Goal: Task Accomplishment & Management: Manage account settings

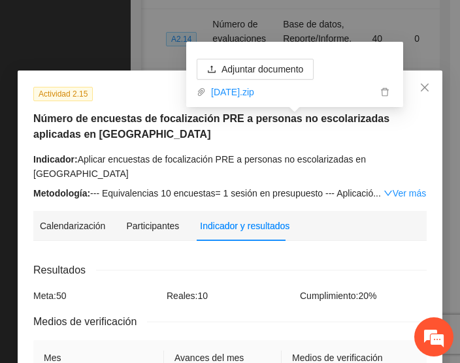
scroll to position [252, 0]
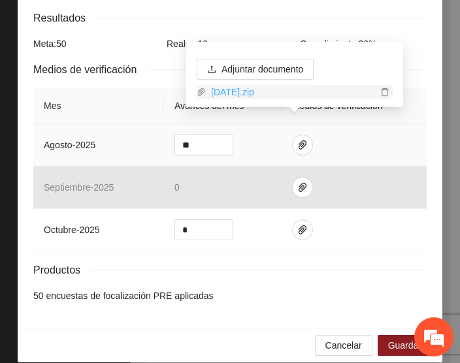
click at [233, 91] on link "[DATE].zip" at bounding box center [291, 92] width 171 height 14
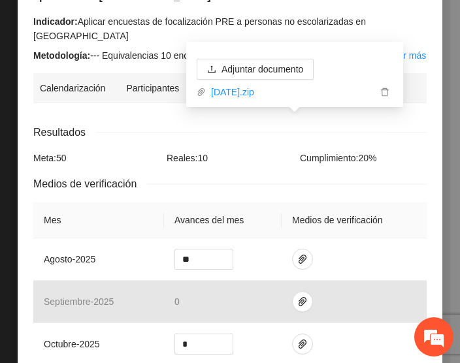
scroll to position [139, 0]
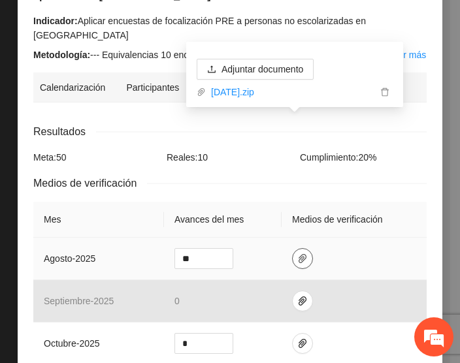
click at [297, 254] on icon "paper-clip" at bounding box center [302, 259] width 10 height 10
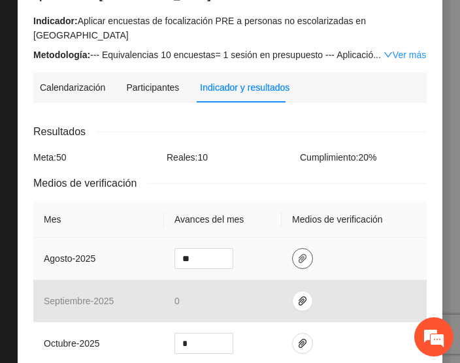
click at [297, 254] on icon "paper-clip" at bounding box center [302, 259] width 10 height 10
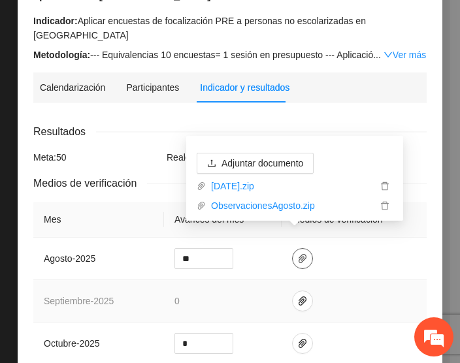
scroll to position [252, 0]
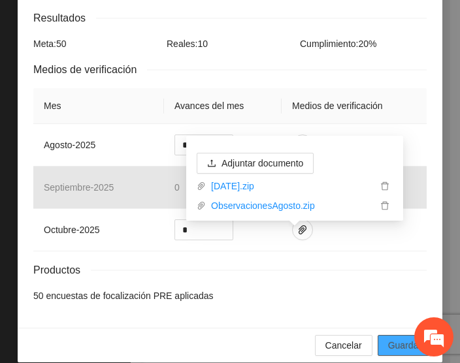
click at [397, 338] on span "Guardar" at bounding box center [404, 345] width 33 height 14
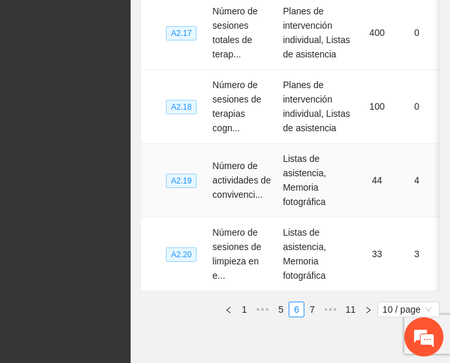
scroll to position [783, 0]
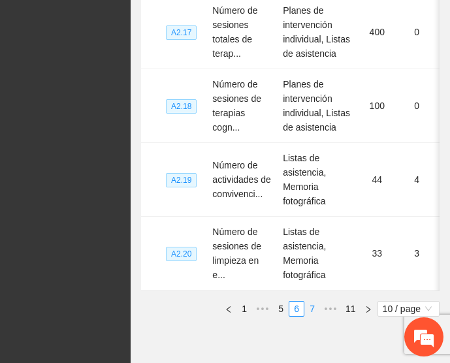
click at [315, 303] on link "7" at bounding box center [312, 309] width 14 height 14
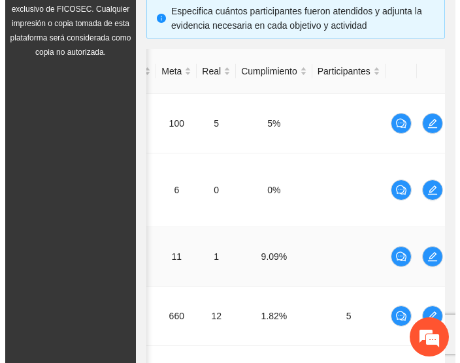
scroll to position [0, 209]
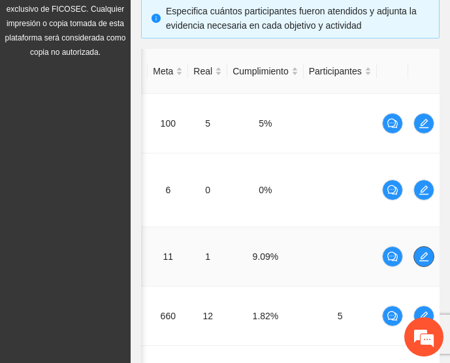
click at [429, 252] on icon "edit" at bounding box center [424, 257] width 10 height 10
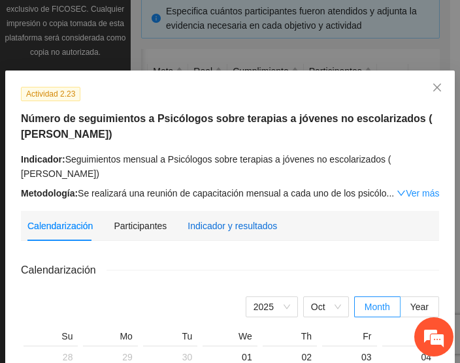
click at [223, 223] on div "Indicador y resultados" at bounding box center [233, 226] width 90 height 14
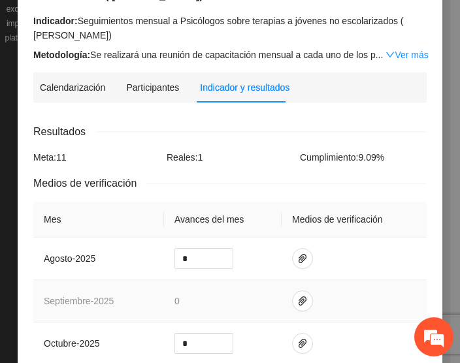
scroll to position [165, 0]
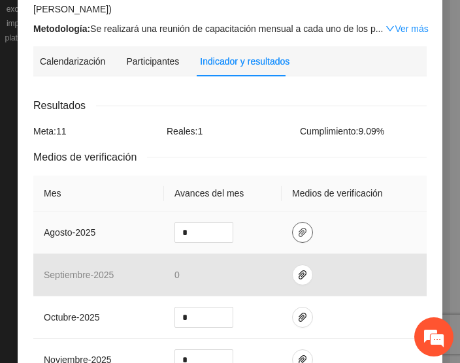
click at [299, 235] on icon "paper-clip" at bounding box center [303, 232] width 8 height 9
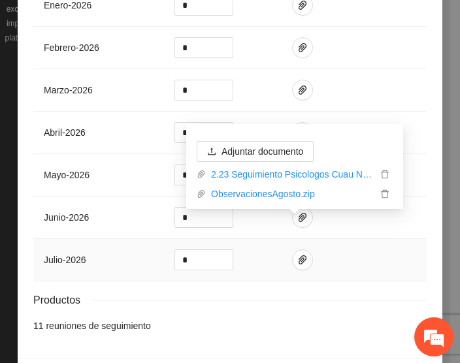
scroll to position [649, 0]
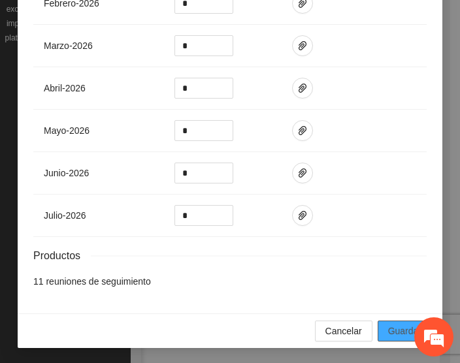
click at [397, 334] on span "Guardar" at bounding box center [404, 331] width 33 height 14
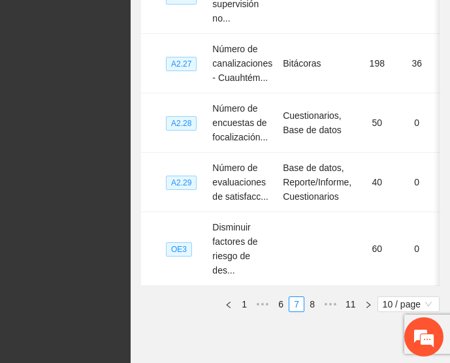
scroll to position [817, 0]
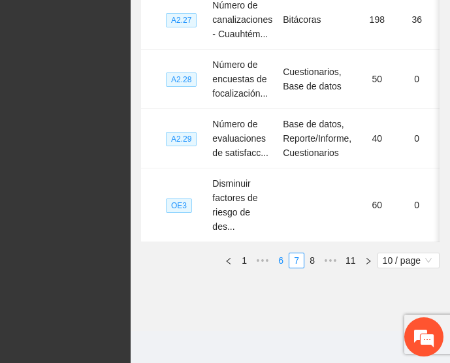
click at [278, 259] on link "6" at bounding box center [281, 261] width 14 height 14
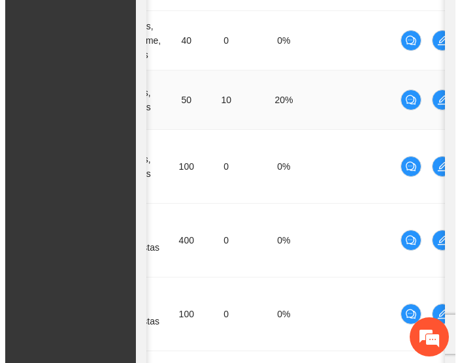
scroll to position [0, 209]
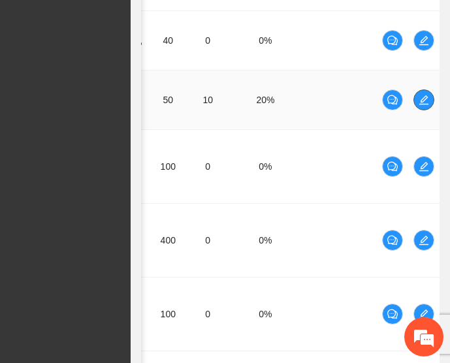
click at [431, 95] on span "edit" at bounding box center [424, 100] width 20 height 10
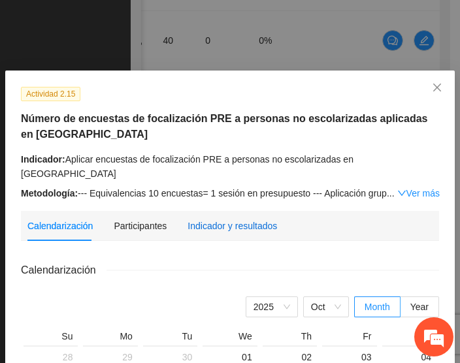
click at [207, 219] on div "Indicador y resultados" at bounding box center [233, 226] width 90 height 14
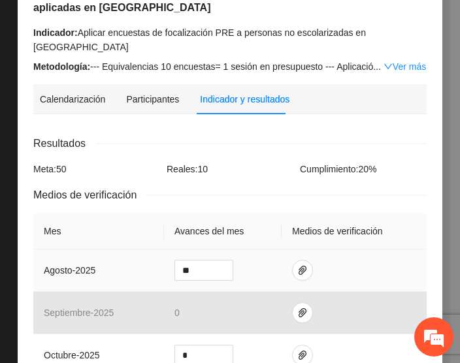
scroll to position [162, 0]
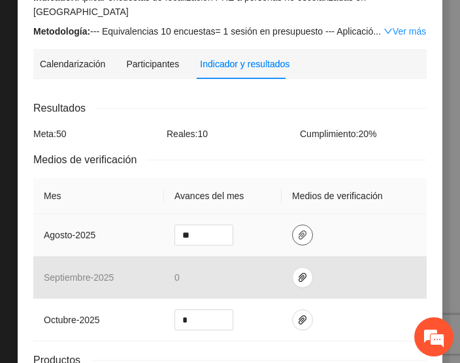
click at [299, 231] on icon "paper-clip" at bounding box center [303, 235] width 8 height 9
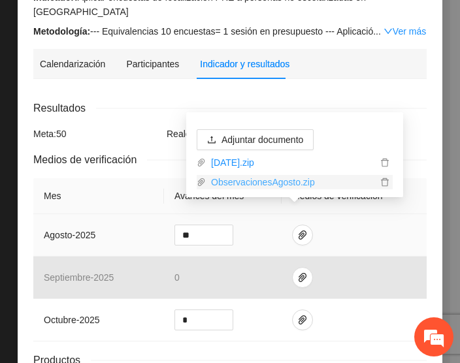
click at [263, 179] on link "ObservacionesAgosto.zip" at bounding box center [291, 182] width 171 height 14
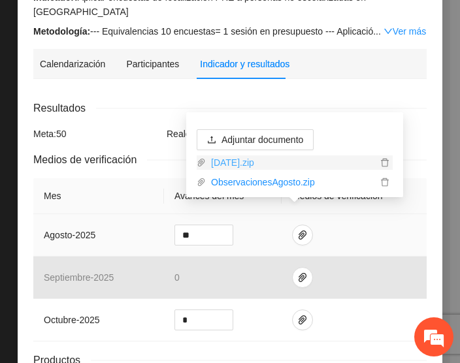
click at [273, 165] on link "[DATE].zip" at bounding box center [291, 163] width 171 height 14
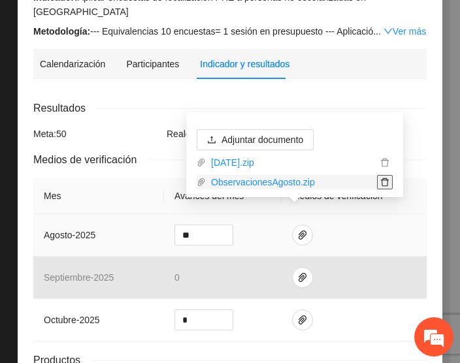
click at [381, 183] on icon "delete" at bounding box center [384, 182] width 9 height 9
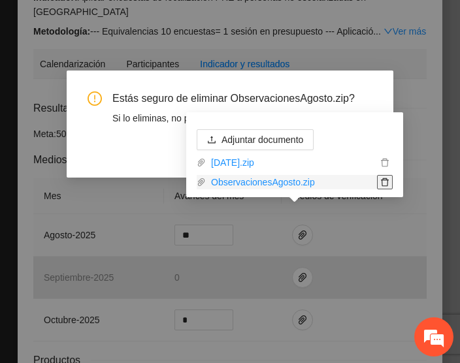
click at [338, 141] on button "OK" at bounding box center [355, 151] width 34 height 21
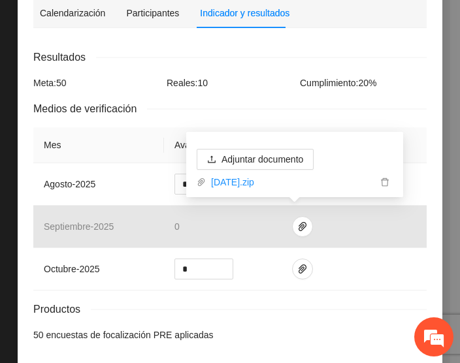
scroll to position [214, 0]
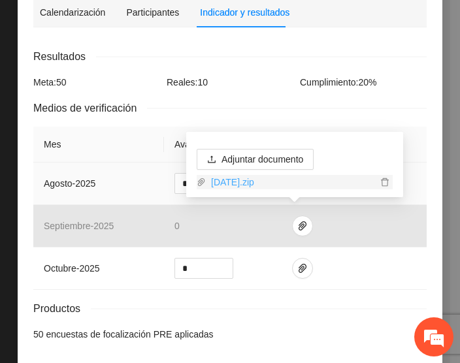
click at [250, 184] on link "[DATE].zip" at bounding box center [291, 182] width 171 height 14
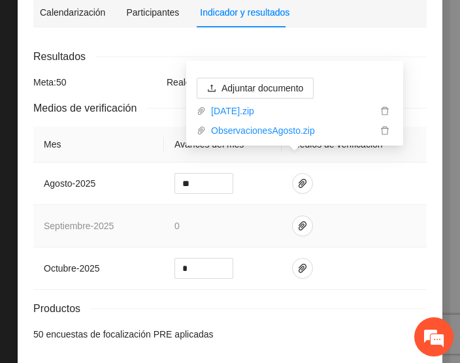
scroll to position [252, 0]
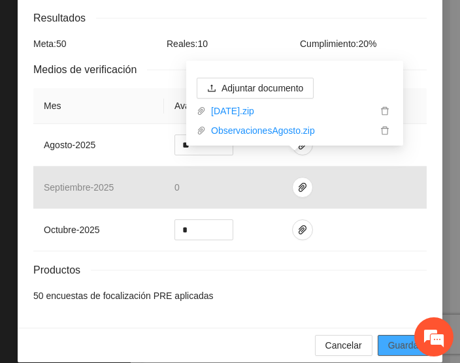
click at [397, 338] on span "Guardar" at bounding box center [404, 345] width 33 height 14
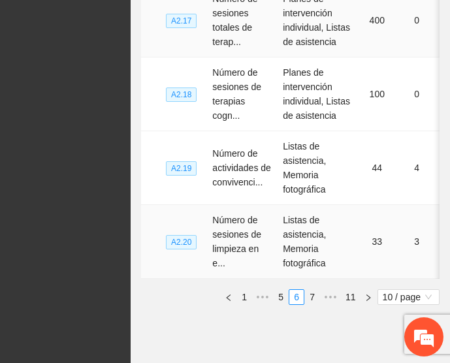
scroll to position [832, 0]
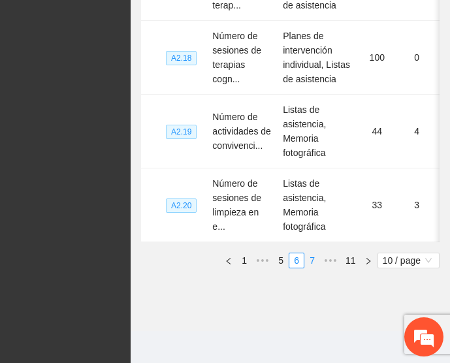
click at [314, 256] on link "7" at bounding box center [312, 261] width 14 height 14
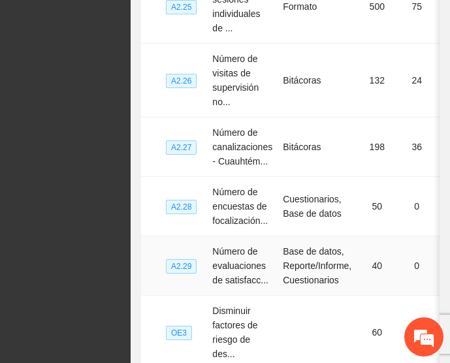
scroll to position [817, 0]
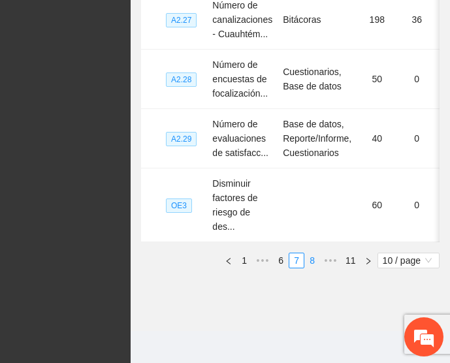
click at [308, 255] on link "8" at bounding box center [312, 261] width 14 height 14
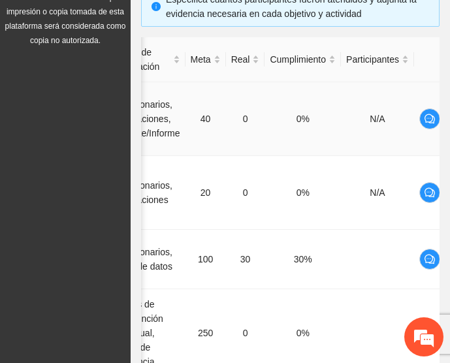
scroll to position [0, 198]
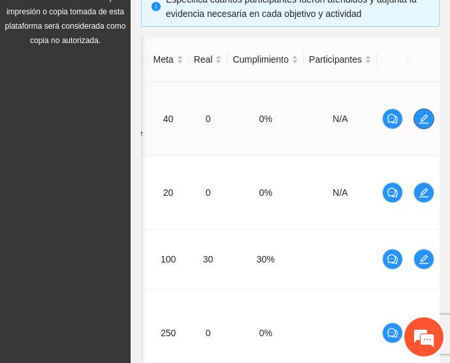
click at [431, 114] on span "edit" at bounding box center [424, 119] width 20 height 10
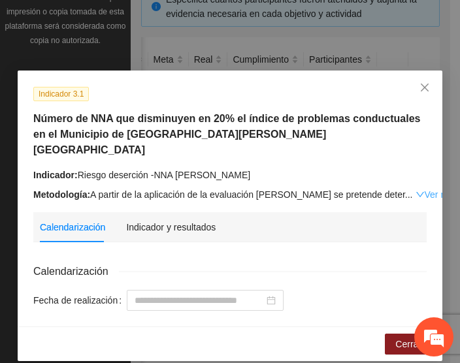
click at [416, 189] on link "Ver más" at bounding box center [437, 194] width 42 height 10
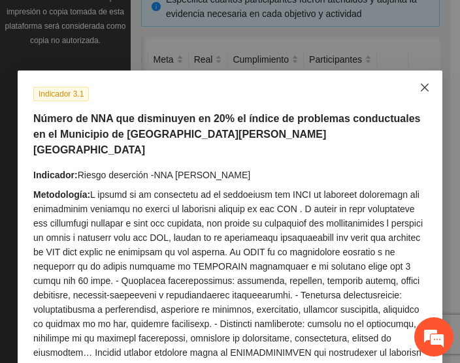
click at [422, 83] on icon "close" at bounding box center [425, 87] width 10 height 10
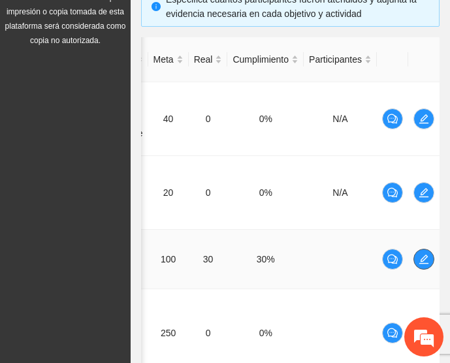
click at [422, 249] on button "button" at bounding box center [424, 259] width 21 height 21
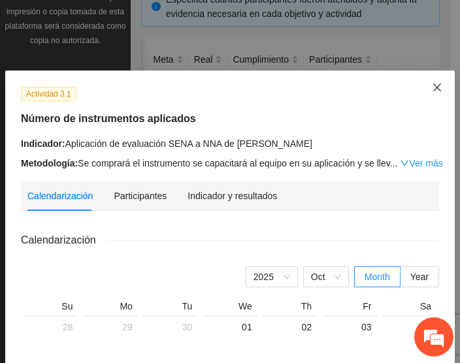
click at [425, 86] on span "Close" at bounding box center [437, 88] width 35 height 35
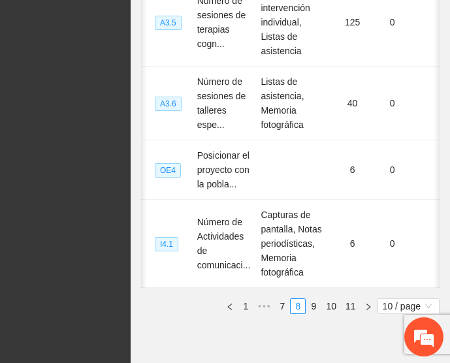
scroll to position [889, 0]
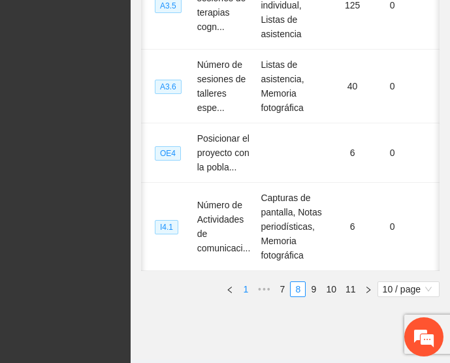
click at [244, 282] on link "1" at bounding box center [246, 289] width 14 height 14
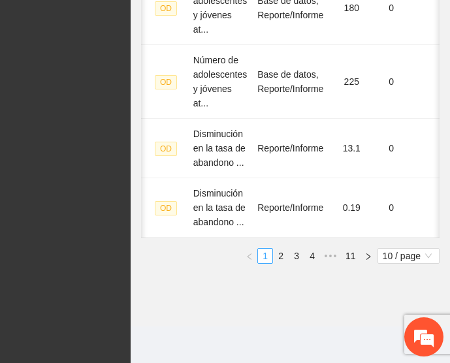
scroll to position [875, 0]
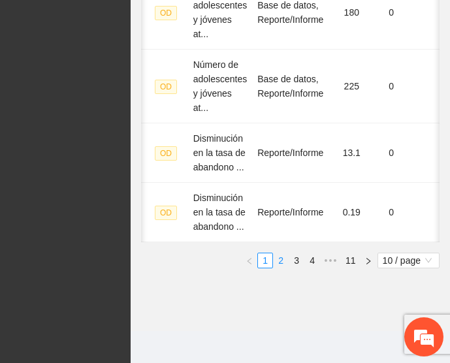
click at [280, 259] on link "2" at bounding box center [281, 261] width 14 height 14
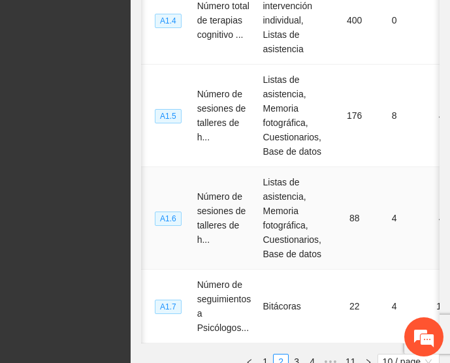
scroll to position [961, 0]
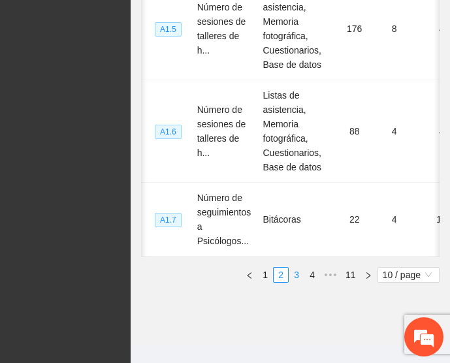
click at [295, 268] on link "3" at bounding box center [296, 275] width 14 height 14
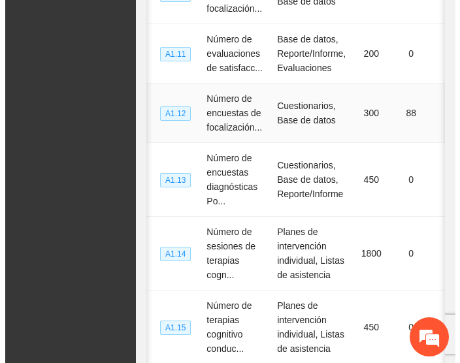
scroll to position [0, 209]
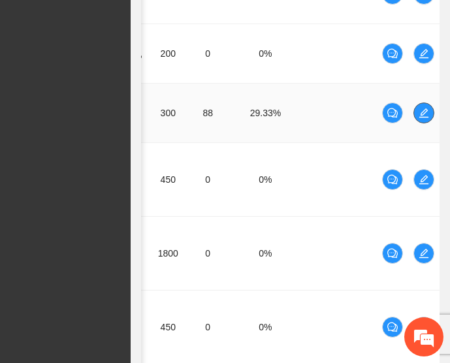
click at [421, 108] on icon "edit" at bounding box center [424, 113] width 10 height 10
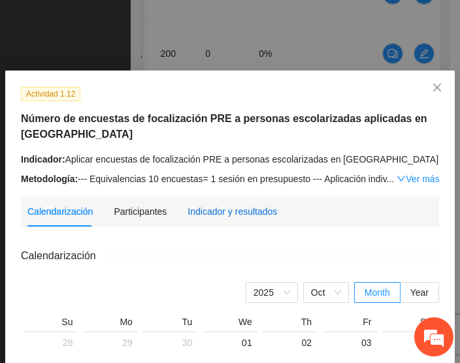
click at [209, 206] on div "Indicador y resultados" at bounding box center [233, 212] width 90 height 14
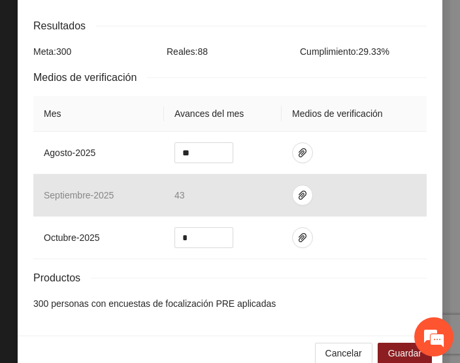
scroll to position [252, 0]
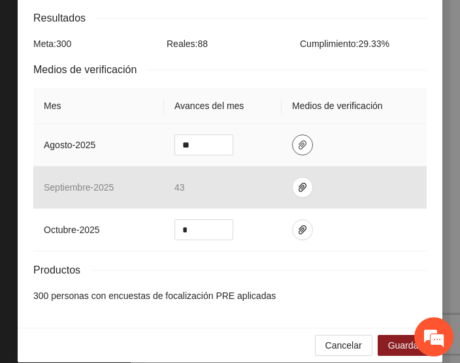
click at [293, 140] on span "paper-clip" at bounding box center [303, 145] width 20 height 10
click at [381, 335] on button "Guardar" at bounding box center [405, 345] width 54 height 21
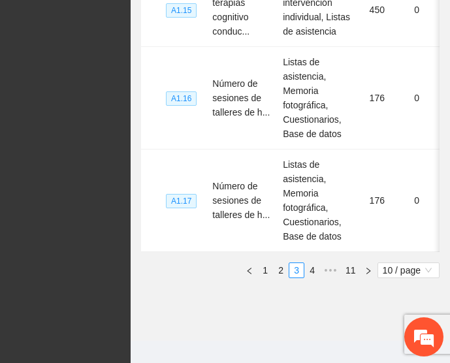
scroll to position [895, 0]
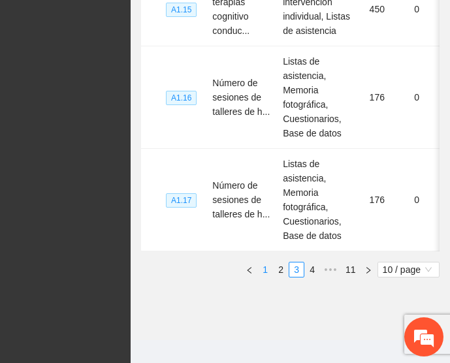
click at [265, 265] on link "1" at bounding box center [265, 270] width 14 height 14
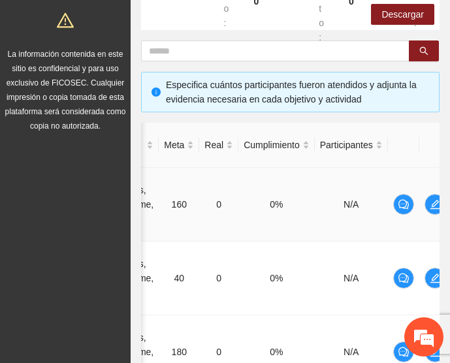
scroll to position [0, 195]
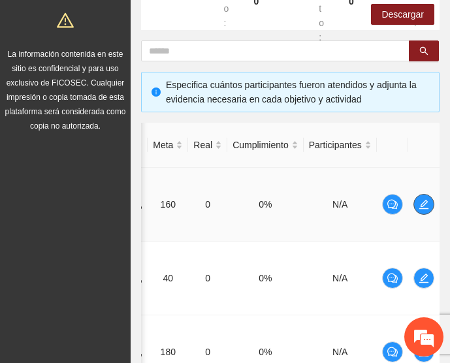
click at [427, 199] on icon "edit" at bounding box center [424, 204] width 10 height 10
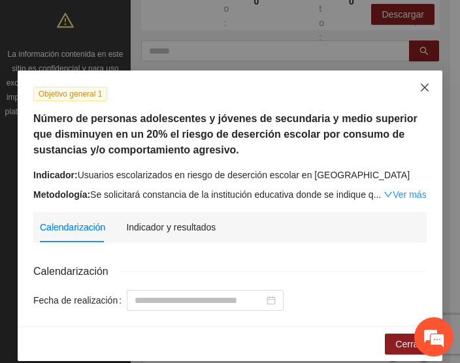
click at [420, 91] on icon "close" at bounding box center [425, 87] width 10 height 10
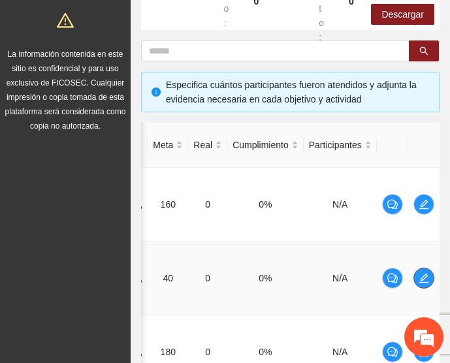
click at [416, 273] on span "edit" at bounding box center [424, 278] width 20 height 10
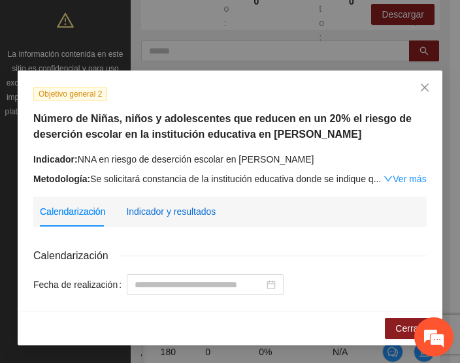
click at [178, 213] on div "Indicador y resultados" at bounding box center [171, 212] width 90 height 14
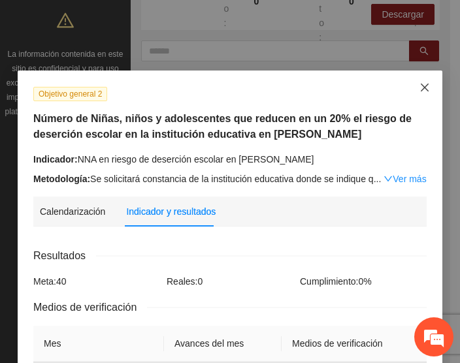
click at [420, 88] on icon "close" at bounding box center [425, 87] width 10 height 10
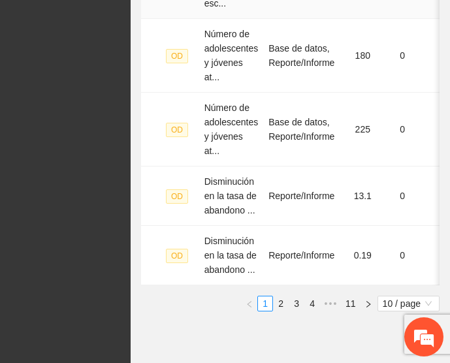
scroll to position [830, 0]
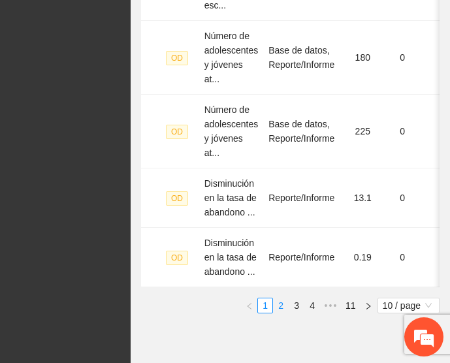
click at [284, 303] on link "2" at bounding box center [281, 306] width 14 height 14
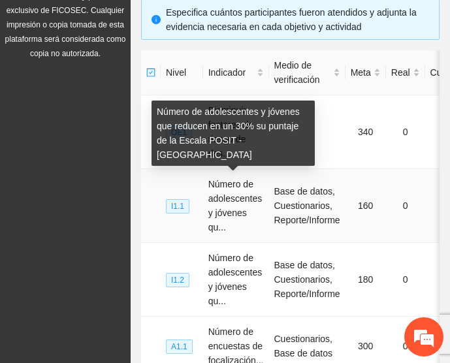
scroll to position [314, 0]
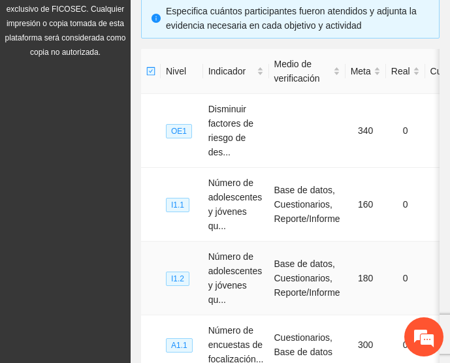
click at [258, 244] on td "Número de adolescentes y jóvenes qu..." at bounding box center [236, 279] width 66 height 74
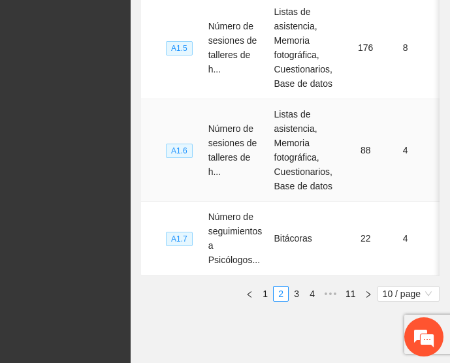
scroll to position [961, 0]
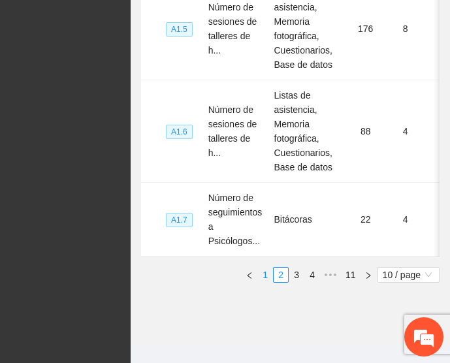
click at [265, 268] on link "1" at bounding box center [265, 275] width 14 height 14
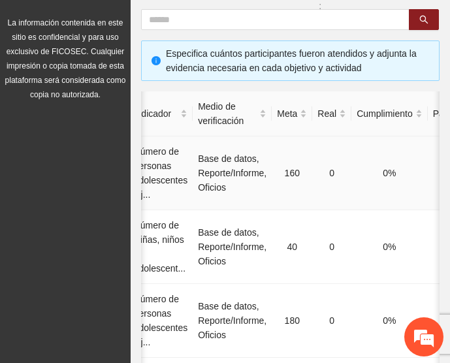
scroll to position [0, 195]
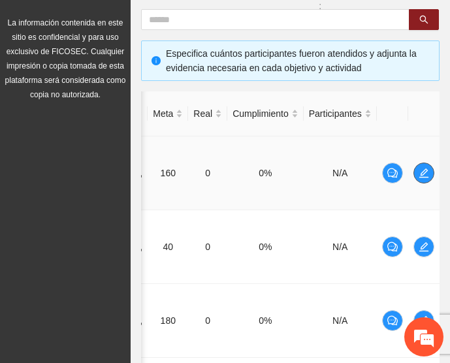
click at [421, 169] on icon "edit" at bounding box center [424, 173] width 9 height 9
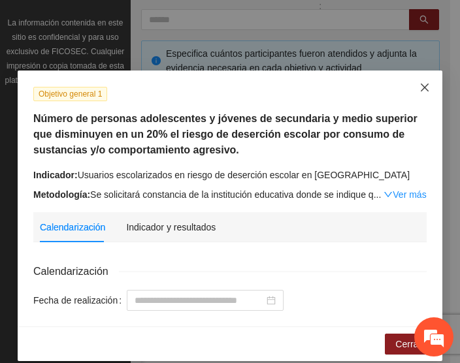
click at [420, 90] on icon "close" at bounding box center [425, 87] width 10 height 10
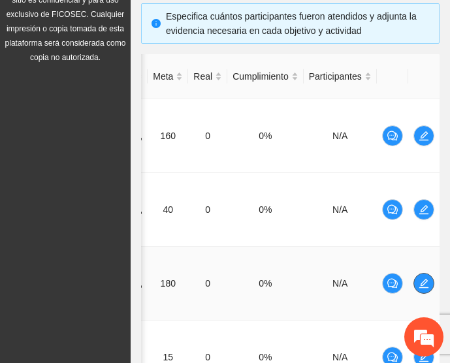
click at [426, 278] on icon "edit" at bounding box center [424, 283] width 10 height 10
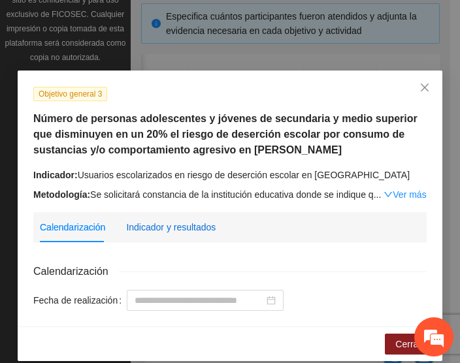
click at [184, 229] on div "Indicador y resultados" at bounding box center [171, 227] width 90 height 14
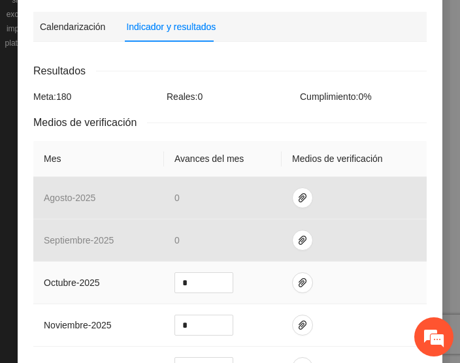
scroll to position [201, 0]
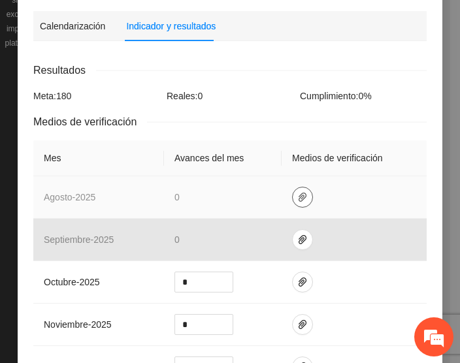
click at [297, 189] on button "button" at bounding box center [302, 197] width 21 height 21
